Goal: Task Accomplishment & Management: Use online tool/utility

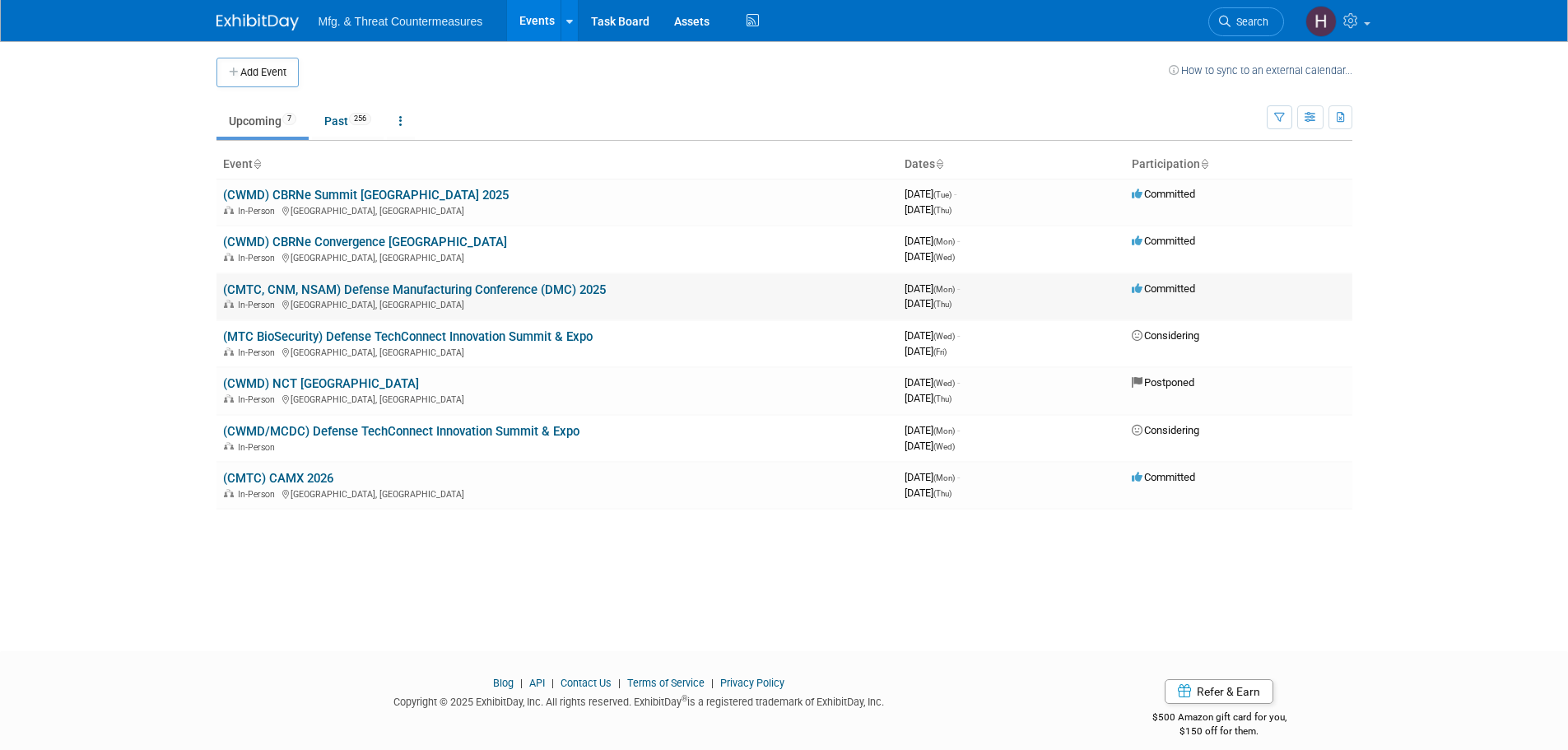
click at [403, 283] on link "(CMTC, CNM, NSAM) Defense Manufacturing Conference (DMC) 2025" at bounding box center [415, 290] width 383 height 15
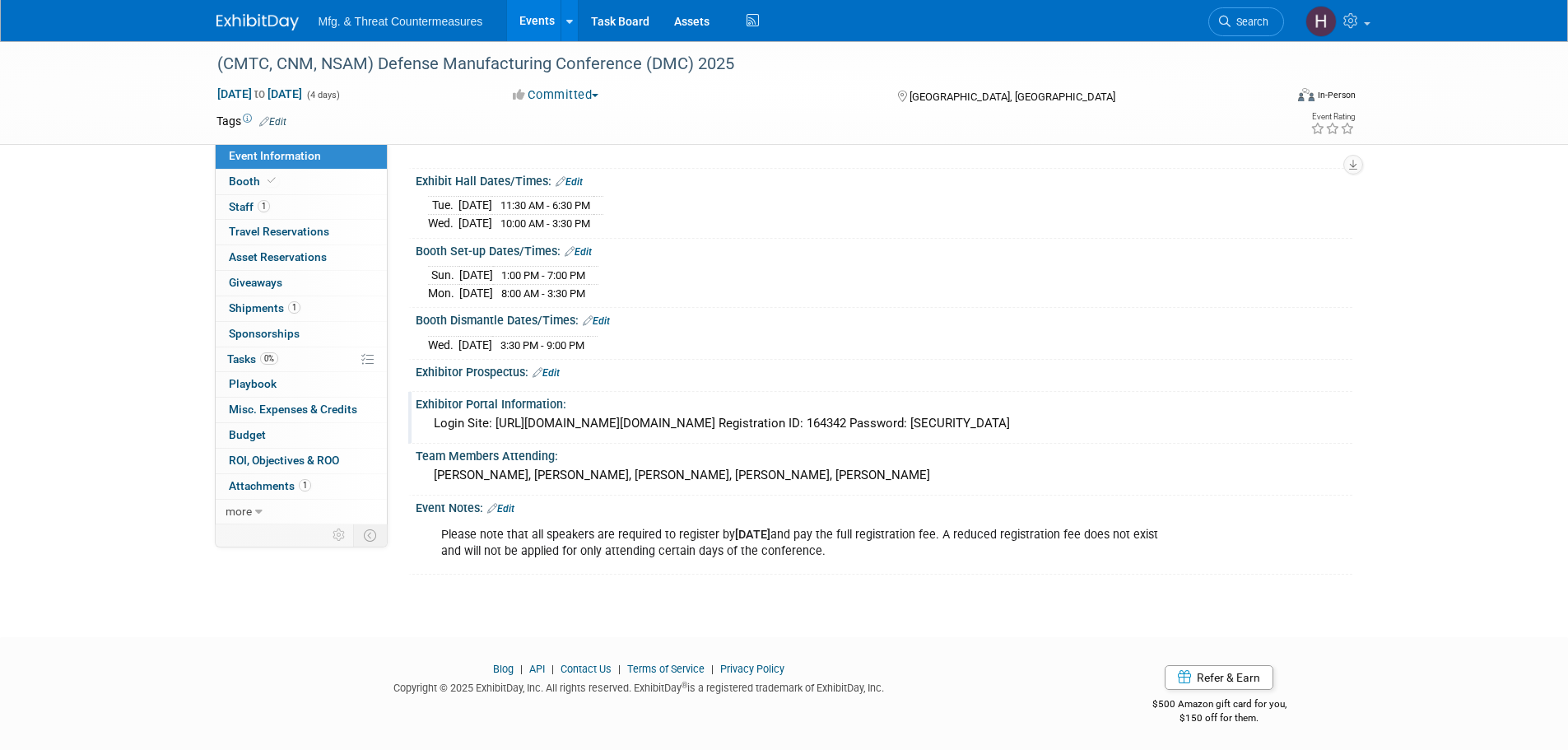
click at [550, 425] on div "Login Site: https://secure.arctos-us.com/login/login.asp?ID=dmc202541128026 Reg…" at bounding box center [883, 423] width 912 height 25
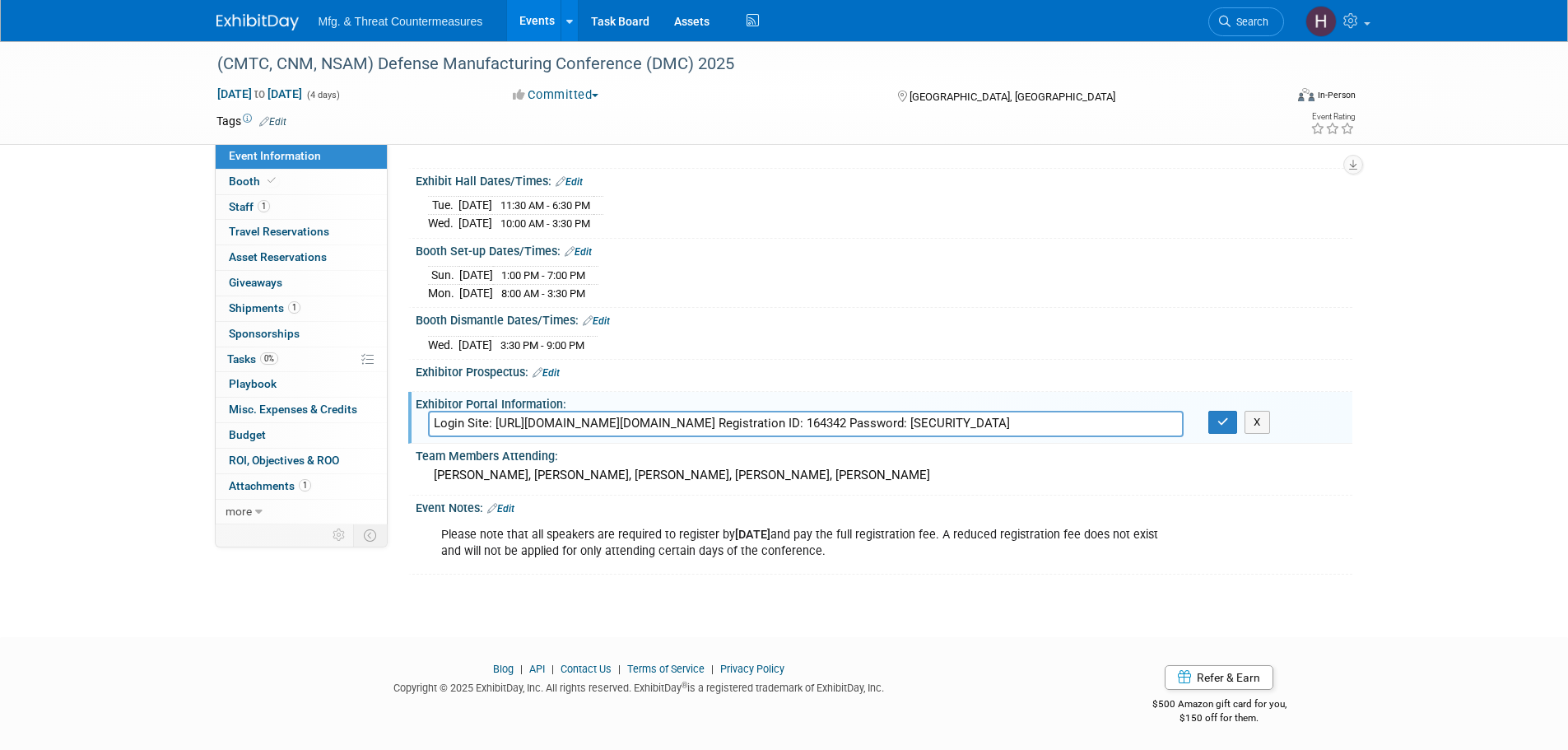
drag, startPoint x: 496, startPoint y: 422, endPoint x: 870, endPoint y: 409, distance: 374.2
click at [870, 411] on input "Login Site: https://secure.arctos-us.com/login/login.asp?ID=dmc202541128026 Reg…" at bounding box center [805, 423] width 756 height 25
drag, startPoint x: 1068, startPoint y: 419, endPoint x: 1151, endPoint y: 414, distance: 83.2
click at [1157, 413] on input "Login Site: https://secure.arctos-us.com/login/login.asp?ID=dmc202541128026 Reg…" at bounding box center [805, 423] width 756 height 25
drag, startPoint x: 297, startPoint y: 208, endPoint x: 298, endPoint y: 217, distance: 9.1
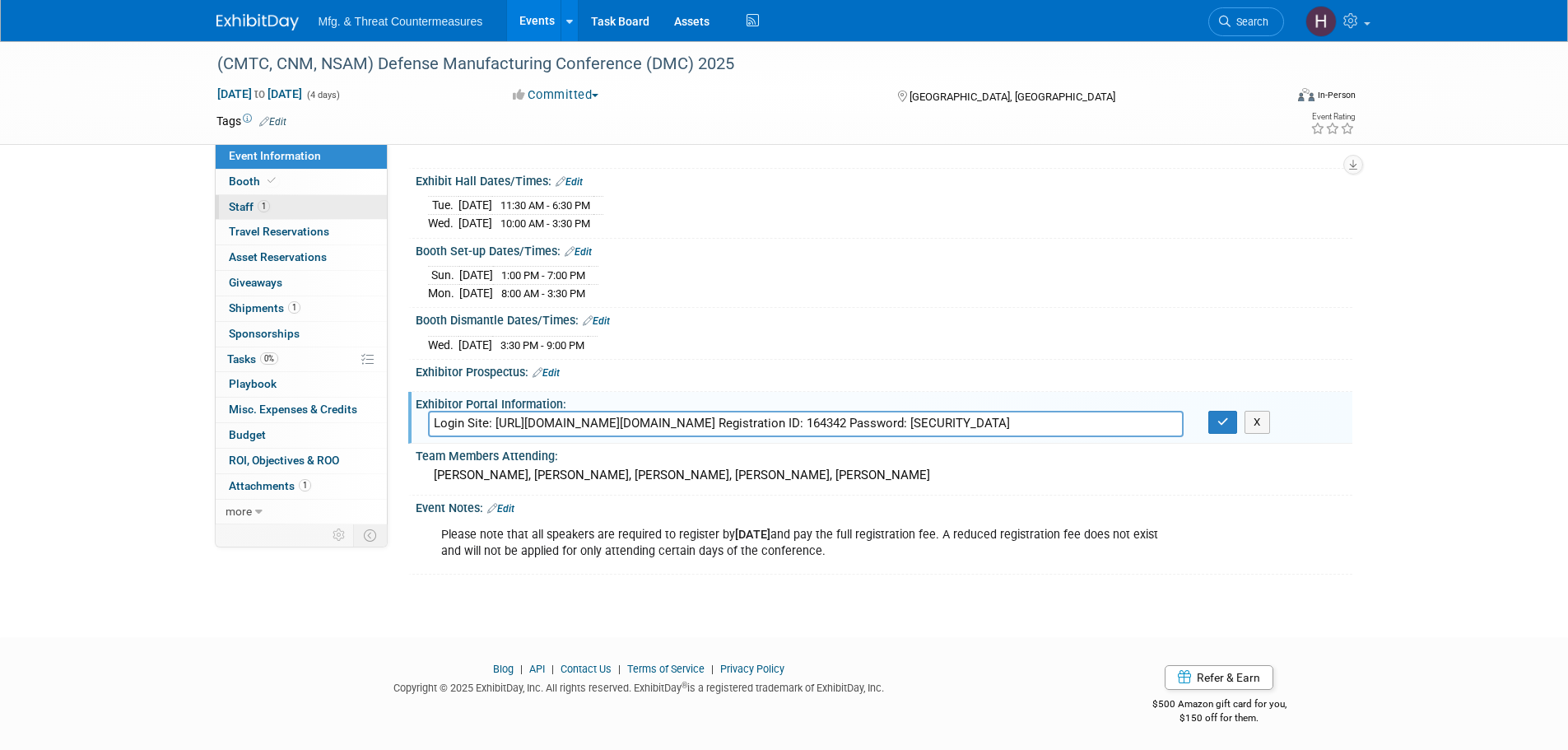
click at [297, 208] on link "1 Staff 1" at bounding box center [301, 207] width 171 height 25
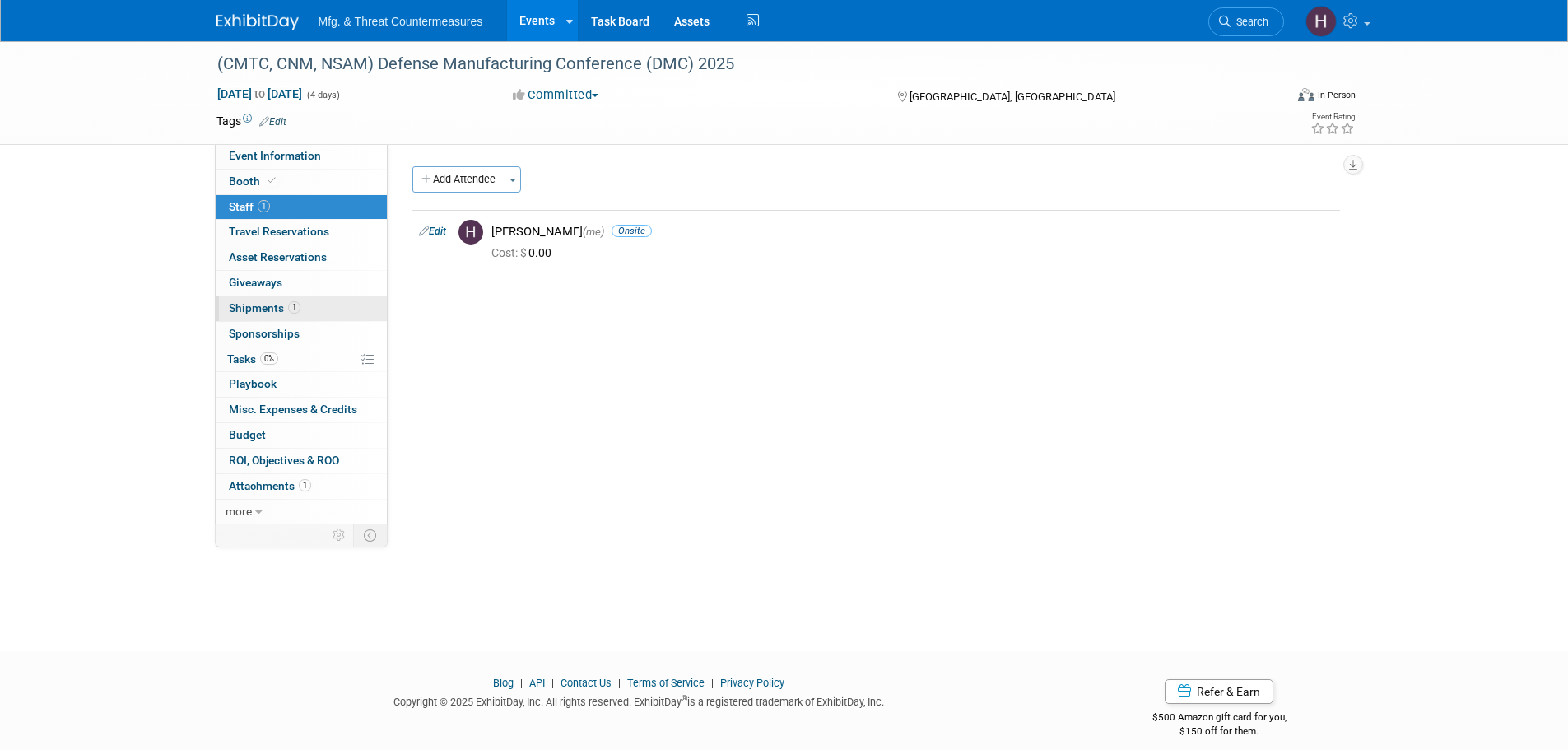
click at [296, 301] on span "1" at bounding box center [294, 307] width 12 height 12
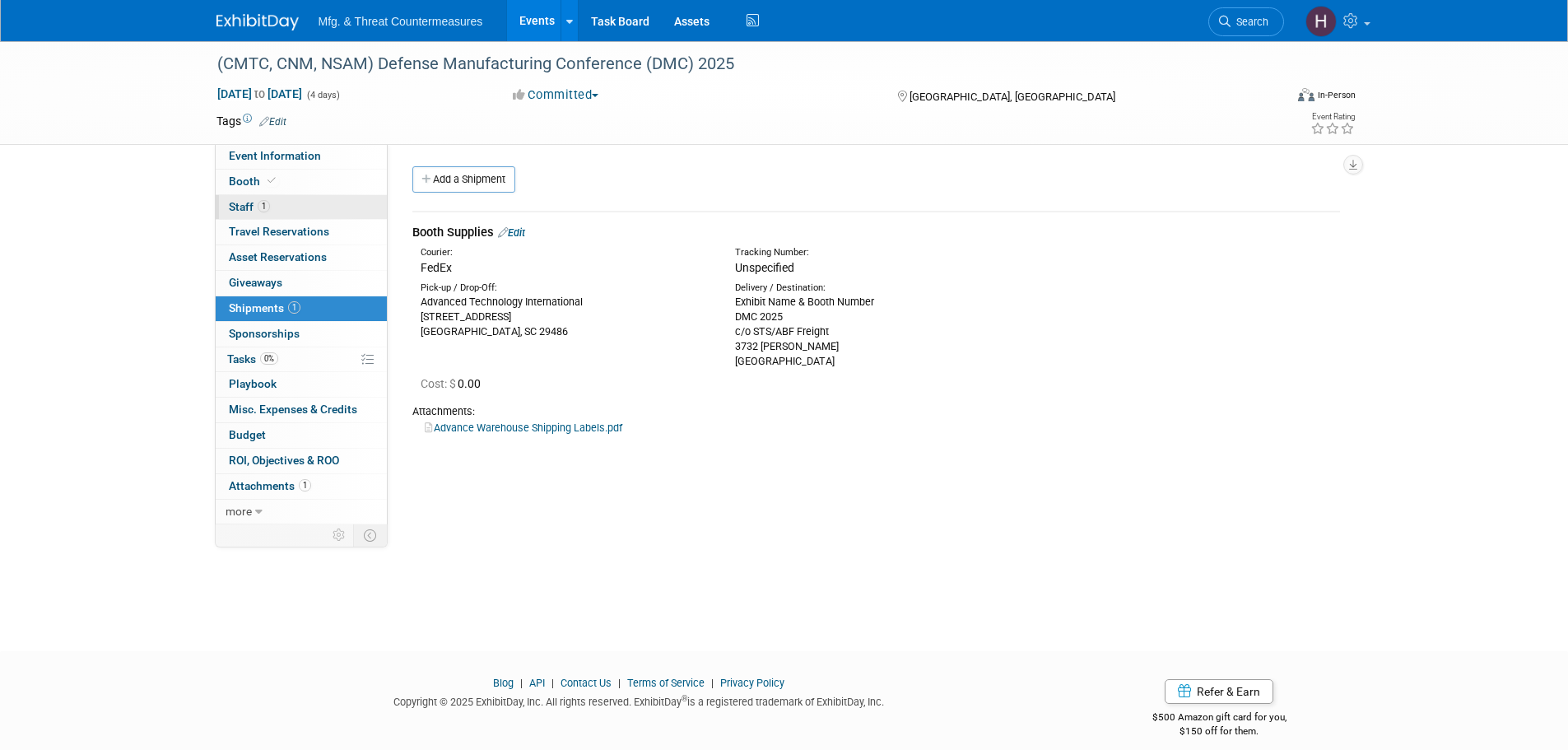
click at [295, 201] on link "1 Staff 1" at bounding box center [301, 207] width 171 height 25
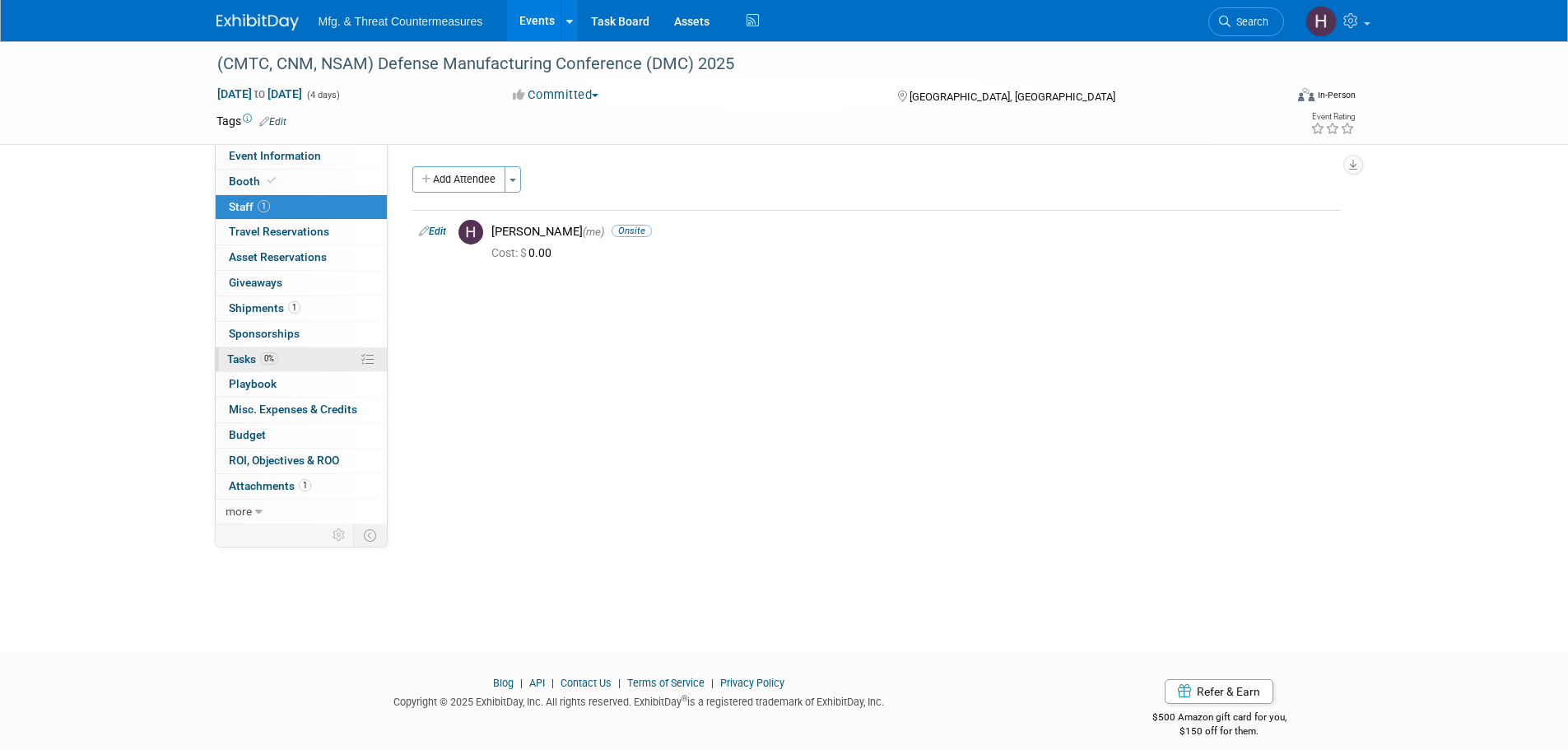
click at [274, 362] on span "0%" at bounding box center [269, 358] width 18 height 12
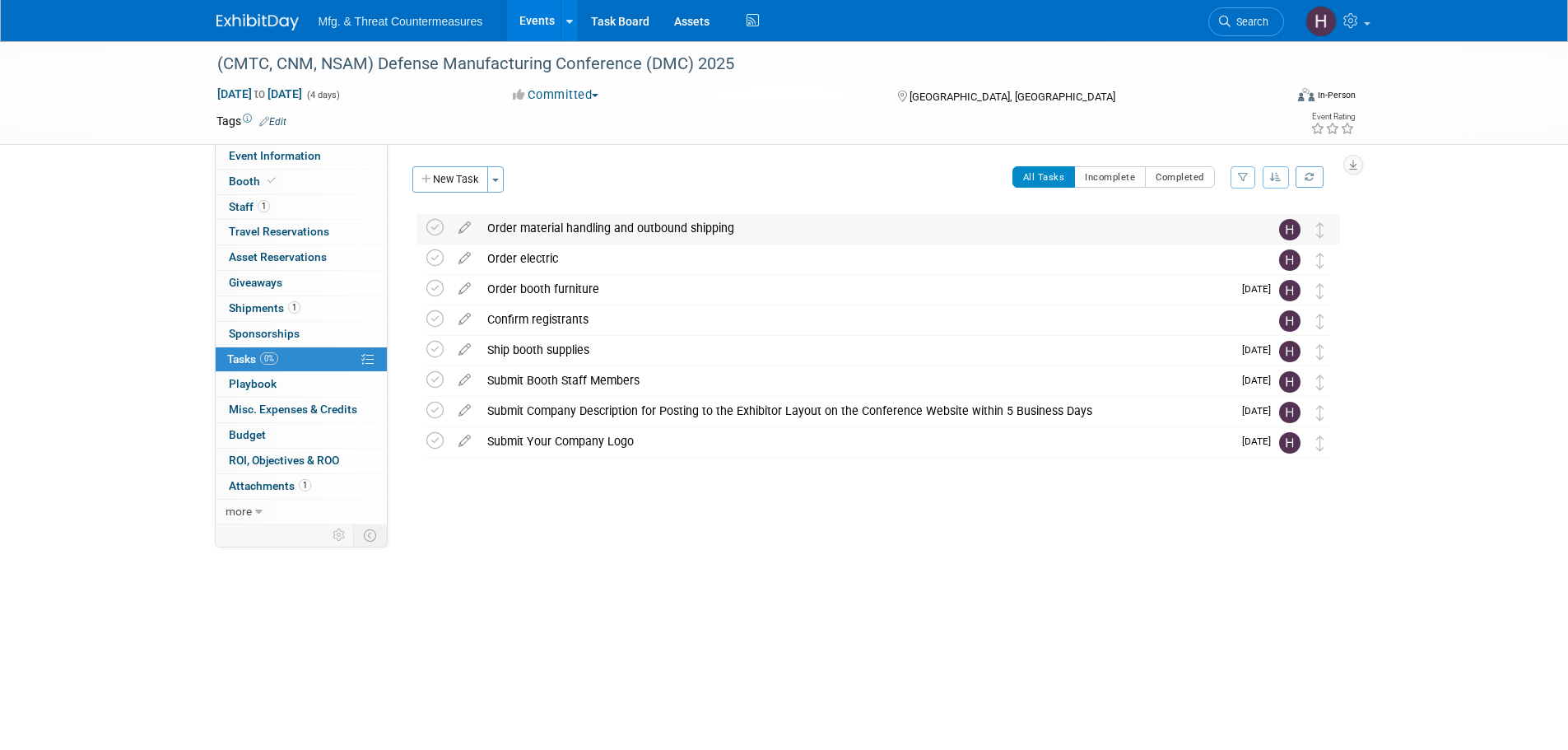
click at [686, 228] on div "Order material handling and outbound shipping" at bounding box center [862, 228] width 767 height 28
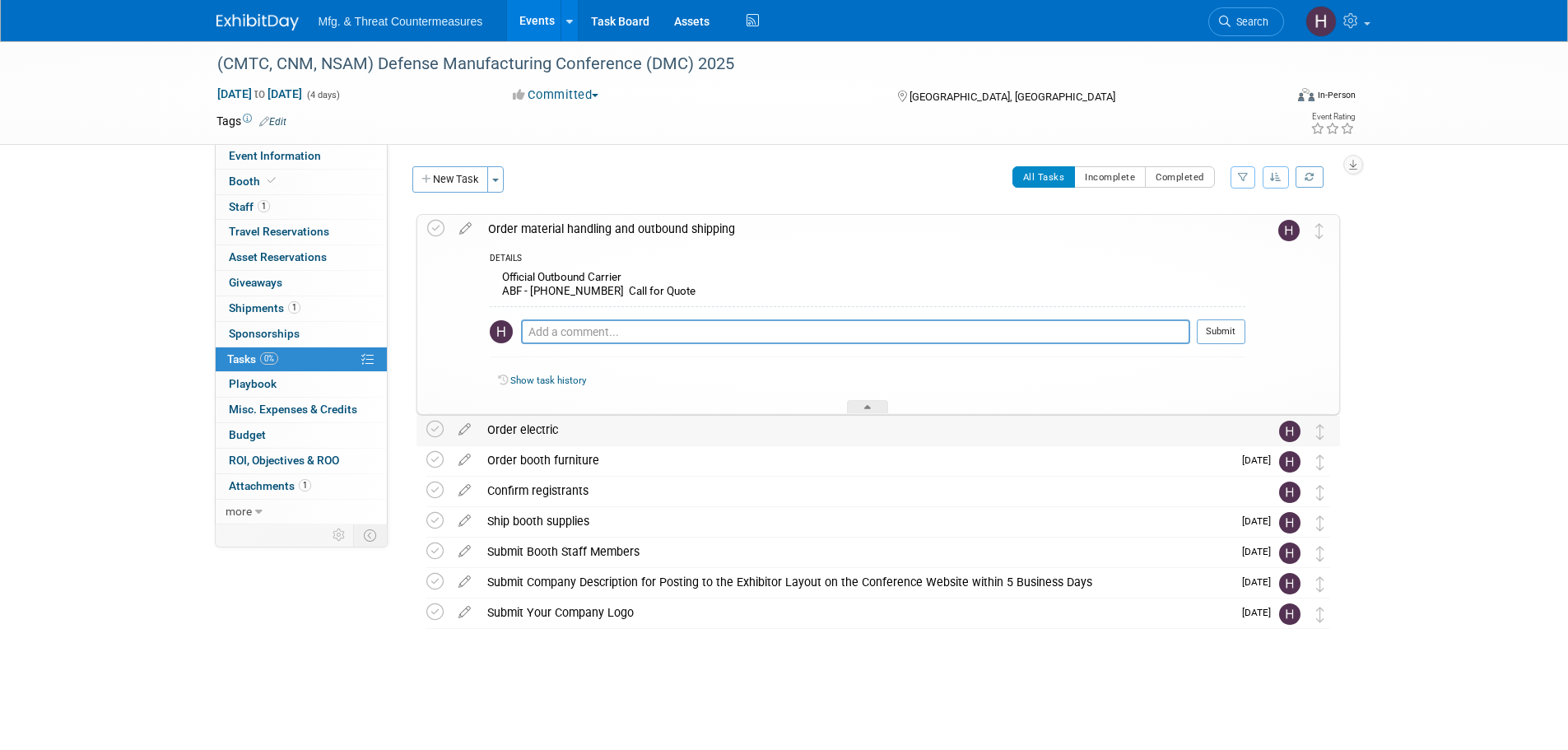
click at [626, 432] on div "Order electric" at bounding box center [862, 429] width 767 height 28
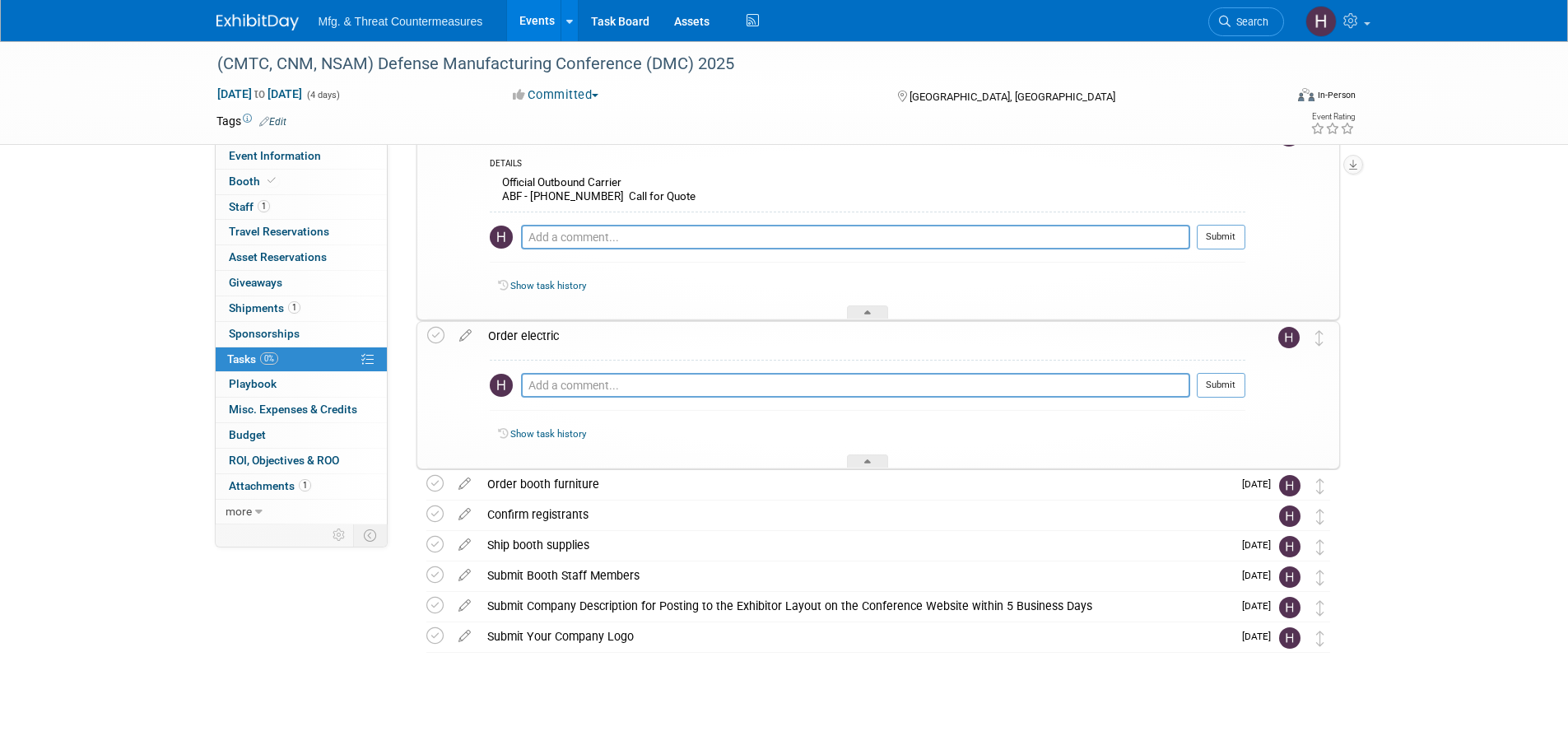
scroll to position [98, 0]
click at [629, 484] on div "Order booth furniture" at bounding box center [855, 480] width 753 height 28
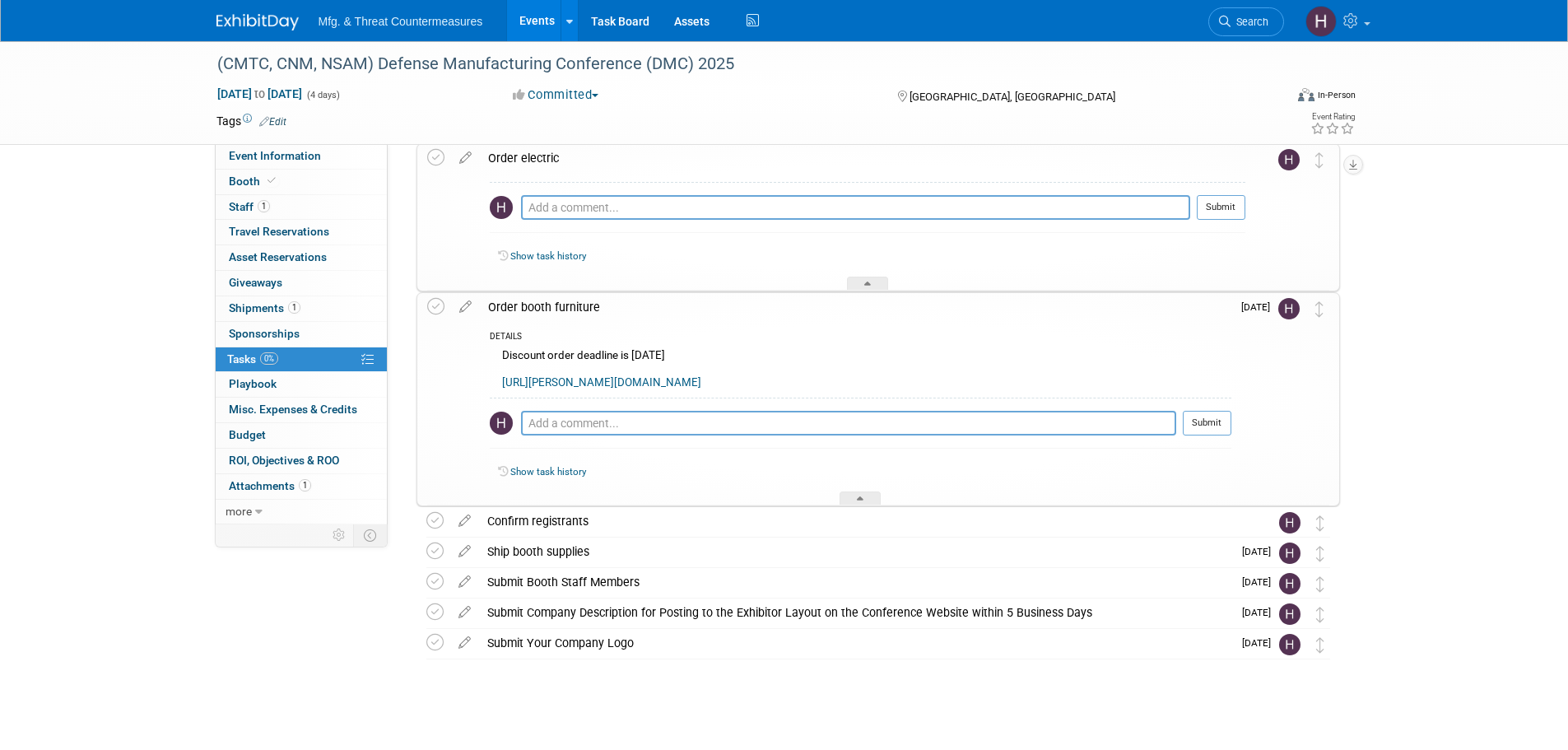
scroll to position [283, 0]
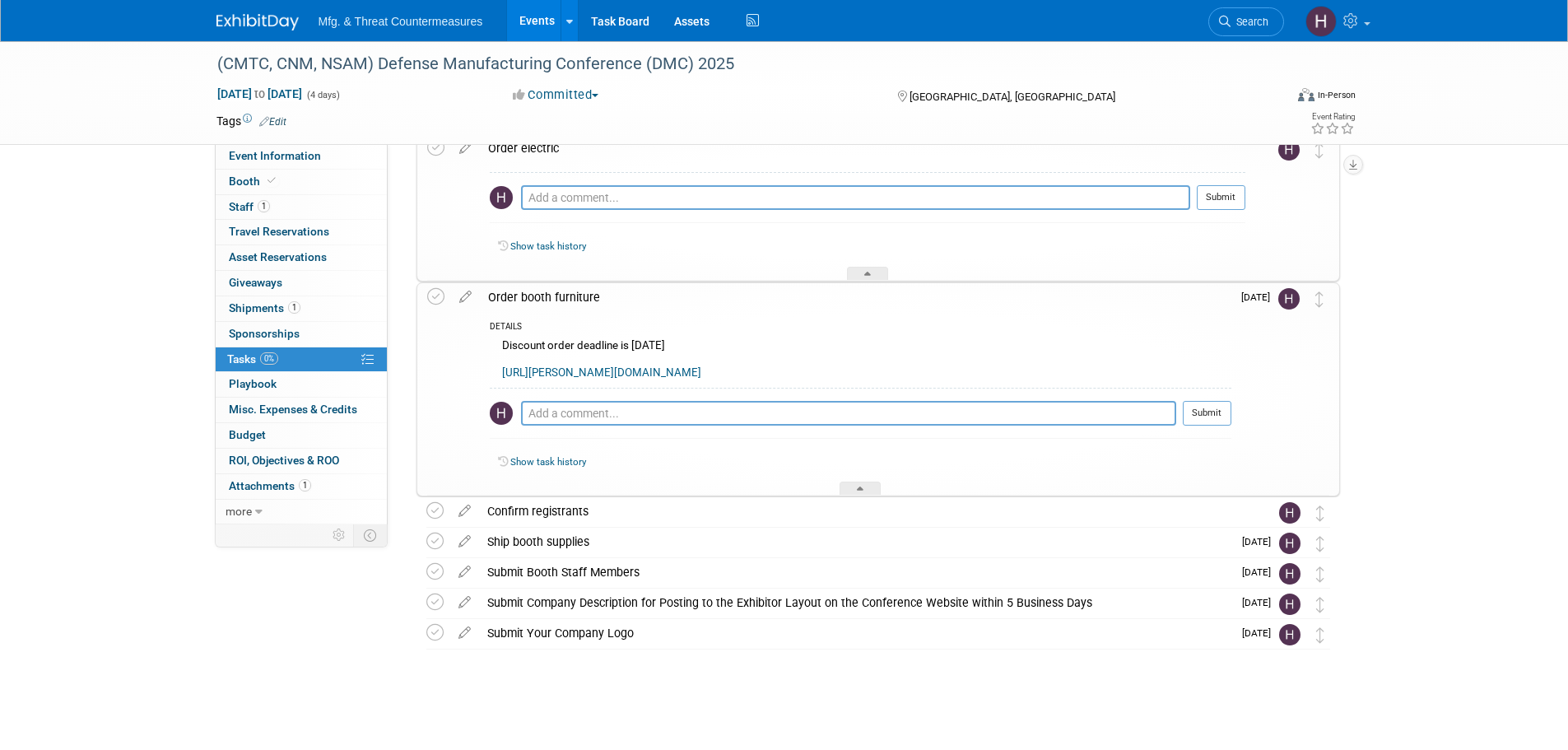
click at [671, 375] on link "https://steele.boomerecommerce.com/" at bounding box center [601, 372] width 199 height 12
click at [666, 523] on div "Confirm registrants" at bounding box center [862, 511] width 767 height 28
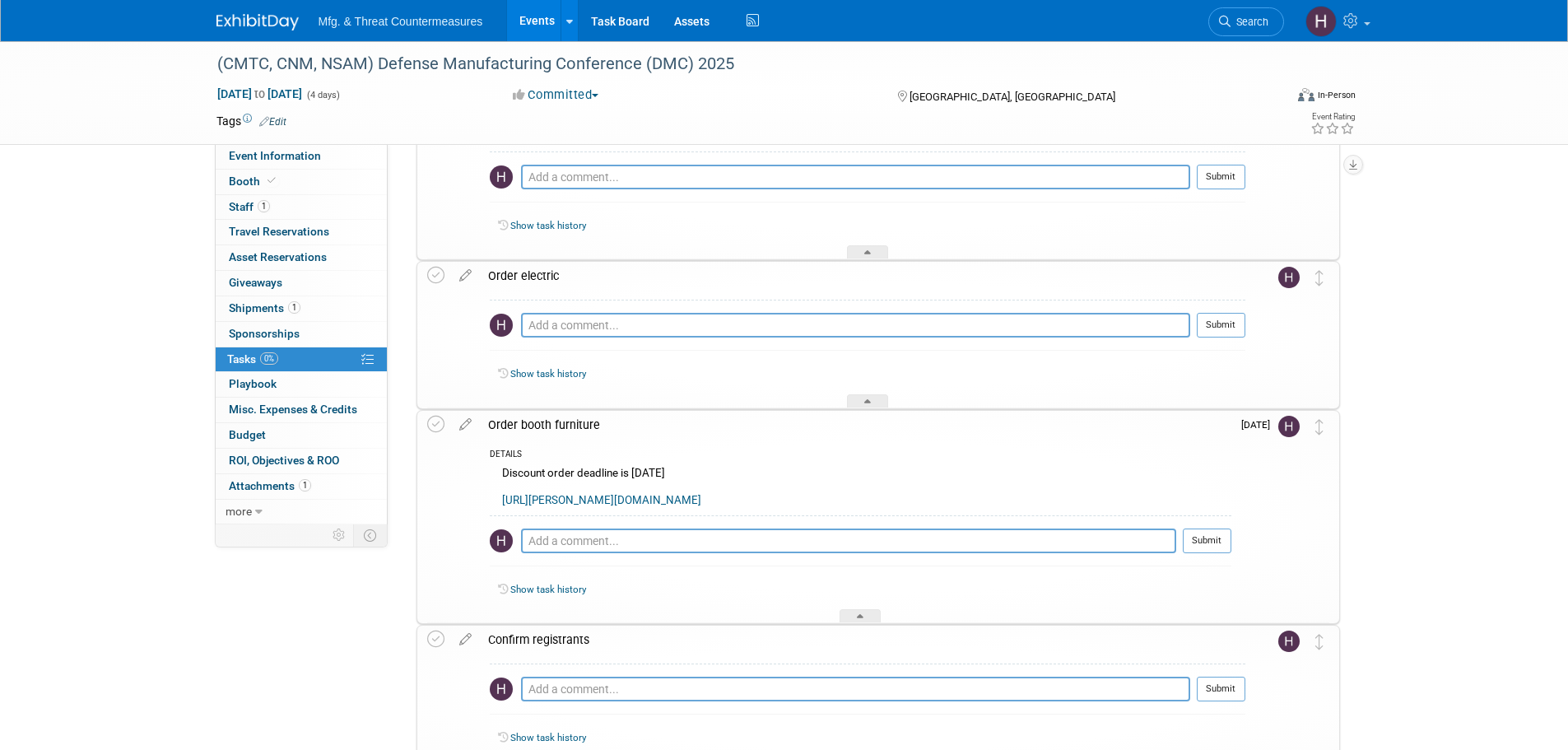
scroll to position [35, 0]
